Goal: Find specific page/section: Find specific page/section

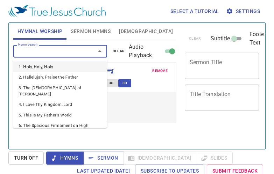
select select "1"
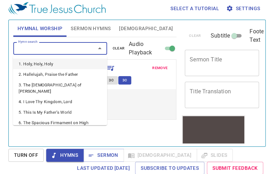
scroll to position [3, 0]
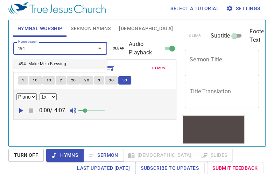
type input "494. Make Me a Blessing"
select select "1"
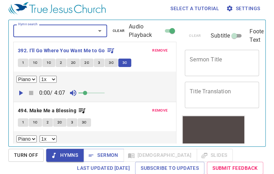
scroll to position [19, 0]
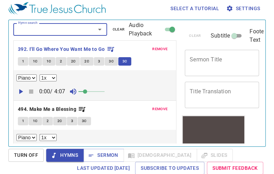
click at [158, 49] on span "remove" at bounding box center [159, 49] width 15 height 6
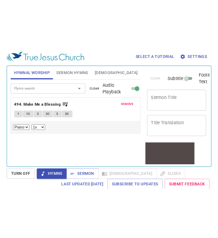
scroll to position [0, 0]
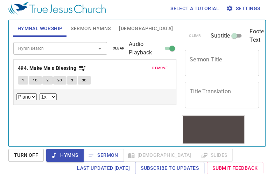
click at [47, 79] on span "2" at bounding box center [48, 80] width 2 height 6
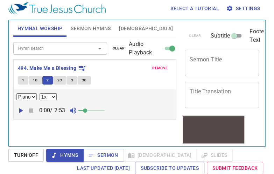
click at [59, 79] on span "2C" at bounding box center [59, 80] width 5 height 6
click at [71, 79] on span "3" at bounding box center [72, 80] width 2 height 6
click at [83, 79] on span "3C" at bounding box center [84, 80] width 5 height 6
